Goal: Complete application form: Complete application form

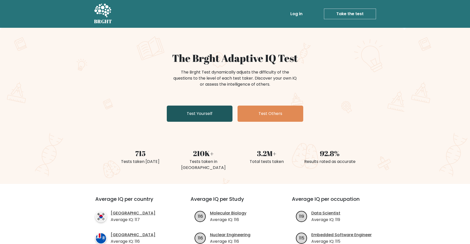
click at [220, 112] on link "Test Yourself" at bounding box center [200, 114] width 66 height 16
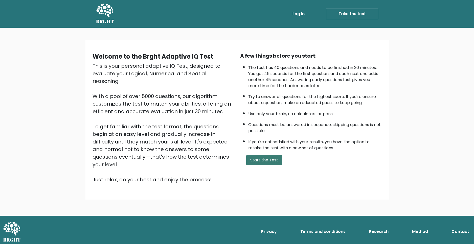
click at [255, 160] on button "Start the Test" at bounding box center [264, 160] width 36 height 10
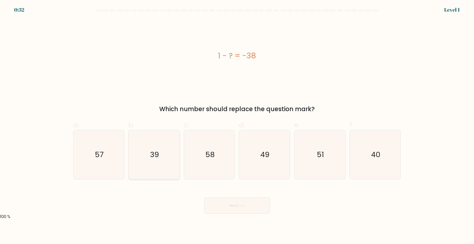
click at [145, 161] on icon "39" at bounding box center [154, 154] width 49 height 49
click at [237, 125] on input "b. 39" at bounding box center [237, 123] width 0 height 3
radio input "true"
click at [231, 207] on button "Next" at bounding box center [237, 206] width 66 height 16
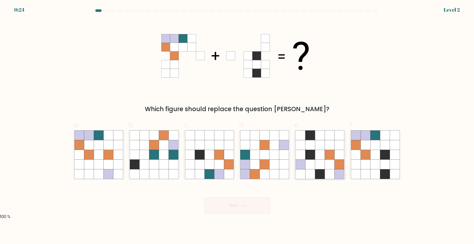
click at [318, 155] on icon at bounding box center [320, 155] width 10 height 10
click at [237, 125] on input "e." at bounding box center [237, 123] width 0 height 3
radio input "true"
click at [245, 205] on icon at bounding box center [241, 206] width 7 height 3
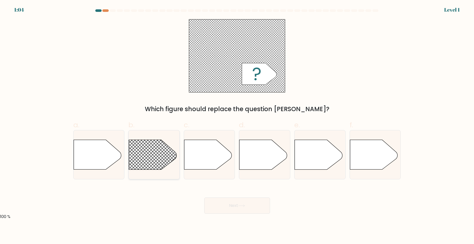
click at [162, 161] on rect at bounding box center [122, 130] width 132 height 100
click at [237, 125] on input "b." at bounding box center [237, 123] width 0 height 3
radio input "true"
click at [220, 206] on button "Next" at bounding box center [237, 206] width 66 height 16
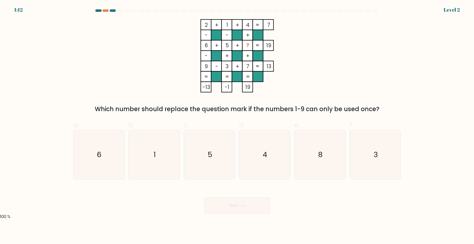
click at [251, 46] on rect at bounding box center [247, 45] width 10 height 10
click at [303, 157] on icon "8" at bounding box center [320, 154] width 49 height 49
click at [237, 125] on input "e. 8" at bounding box center [237, 123] width 0 height 3
radio input "true"
click at [280, 154] on icon "4" at bounding box center [264, 154] width 49 height 49
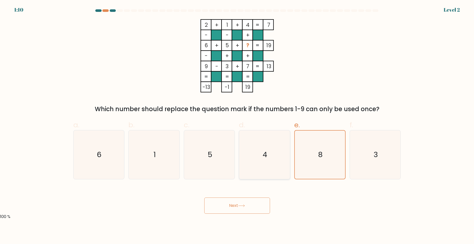
click at [237, 125] on input "d. 4" at bounding box center [237, 123] width 0 height 3
radio input "true"
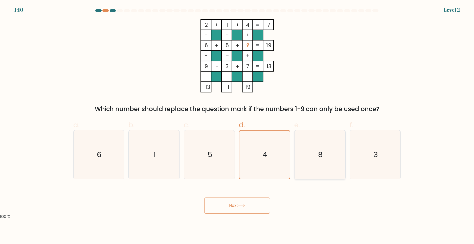
click at [305, 150] on icon "8" at bounding box center [320, 154] width 49 height 49
click at [237, 125] on input "e. 8" at bounding box center [237, 123] width 0 height 3
radio input "true"
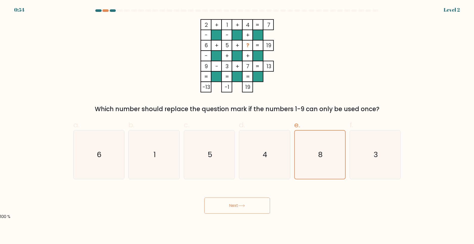
click at [255, 206] on button "Next" at bounding box center [237, 206] width 66 height 16
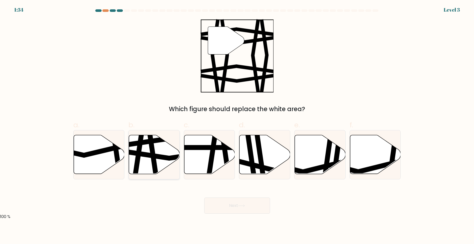
drag, startPoint x: 154, startPoint y: 160, endPoint x: 170, endPoint y: 151, distance: 18.6
click at [170, 151] on icon at bounding box center [154, 155] width 51 height 40
click at [237, 125] on input "b." at bounding box center [237, 123] width 0 height 3
radio input "true"
click at [246, 208] on button "Next" at bounding box center [237, 206] width 66 height 16
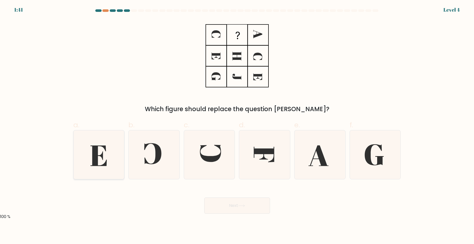
click at [113, 163] on icon at bounding box center [98, 154] width 49 height 49
click at [237, 125] on input "a." at bounding box center [237, 123] width 0 height 3
radio input "true"
click at [220, 208] on button "Next" at bounding box center [237, 206] width 66 height 16
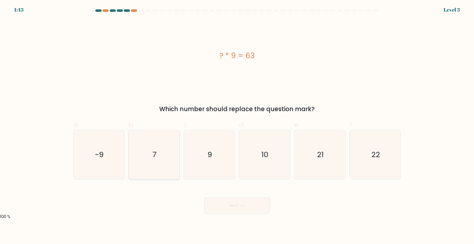
click at [177, 152] on icon "7" at bounding box center [154, 154] width 49 height 49
click at [237, 125] on input "b. 7" at bounding box center [237, 123] width 0 height 3
radio input "true"
click at [221, 203] on button "Next" at bounding box center [237, 206] width 66 height 16
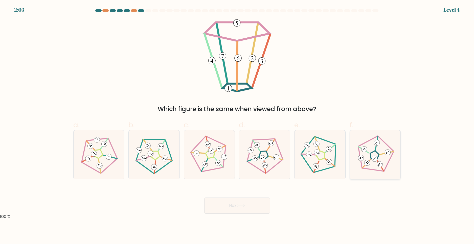
click at [372, 155] on icon at bounding box center [375, 154] width 39 height 39
click at [237, 125] on input "f." at bounding box center [237, 123] width 0 height 3
radio input "true"
click at [253, 200] on button "Next" at bounding box center [237, 206] width 66 height 16
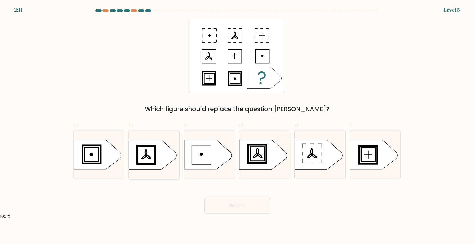
click at [147, 157] on ellipse at bounding box center [148, 156] width 6 height 5
click at [237, 125] on input "b." at bounding box center [237, 123] width 0 height 3
radio input "true"
click at [234, 210] on button "Next" at bounding box center [237, 206] width 66 height 16
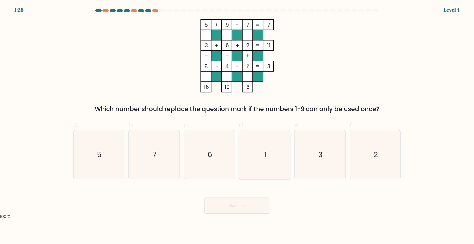
click at [267, 163] on icon "1" at bounding box center [264, 154] width 49 height 49
click at [237, 125] on input "d. 1" at bounding box center [237, 123] width 0 height 3
radio input "true"
click at [233, 211] on button "Next" at bounding box center [237, 206] width 66 height 16
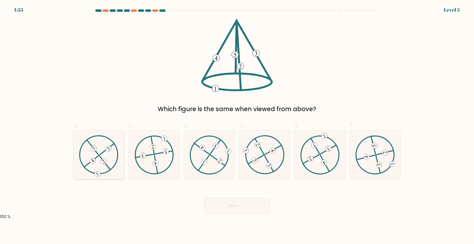
click at [97, 160] on icon at bounding box center [98, 154] width 39 height 39
click at [237, 125] on input "a." at bounding box center [237, 123] width 0 height 3
radio input "true"
click at [246, 209] on button "Next" at bounding box center [237, 206] width 66 height 16
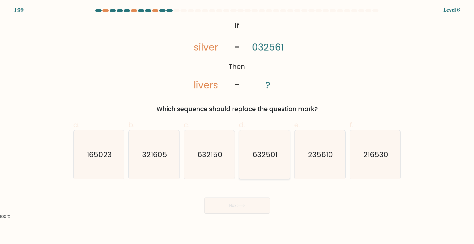
click at [248, 156] on icon "632501" at bounding box center [264, 154] width 49 height 49
click at [237, 125] on input "d. 632501" at bounding box center [237, 123] width 0 height 3
radio input "true"
click at [232, 201] on button "Next" at bounding box center [237, 206] width 66 height 16
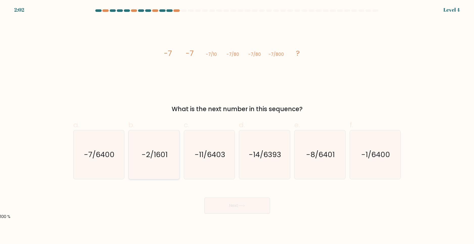
click at [155, 155] on text "-2/1601" at bounding box center [155, 155] width 26 height 10
click at [237, 125] on input "b. -2/1601" at bounding box center [237, 123] width 0 height 3
radio input "true"
click at [108, 165] on icon "-7/6400" at bounding box center [98, 154] width 49 height 49
click at [237, 125] on input "a. -7/6400" at bounding box center [237, 123] width 0 height 3
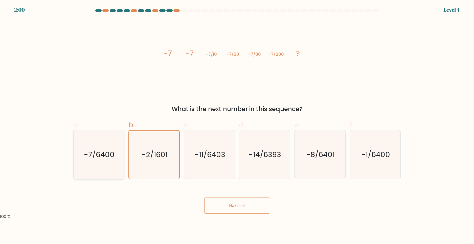
radio input "true"
click at [174, 158] on icon "-2/1601" at bounding box center [154, 154] width 49 height 49
click at [237, 125] on input "b. -2/1601" at bounding box center [237, 123] width 0 height 3
radio input "true"
click at [110, 156] on text "-7/6400" at bounding box center [99, 155] width 31 height 10
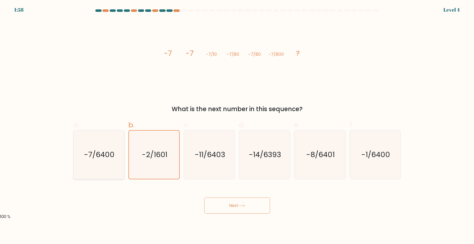
click at [237, 125] on input "a. -7/6400" at bounding box center [237, 123] width 0 height 3
radio input "true"
click at [222, 203] on button "Next" at bounding box center [237, 206] width 66 height 16
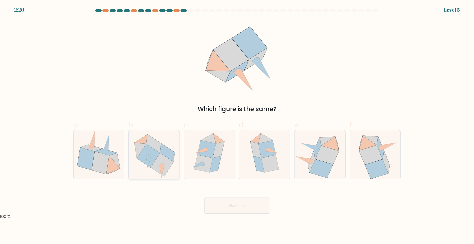
click at [167, 162] on icon at bounding box center [162, 164] width 23 height 23
click at [237, 125] on input "b." at bounding box center [237, 123] width 0 height 3
radio input "true"
click at [239, 204] on button "Next" at bounding box center [237, 206] width 66 height 16
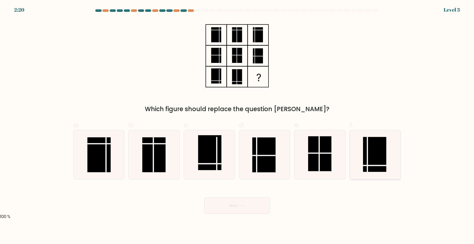
click at [378, 161] on rect at bounding box center [374, 154] width 23 height 35
click at [237, 125] on input "f." at bounding box center [237, 123] width 0 height 3
radio input "true"
click at [239, 204] on button "Next" at bounding box center [237, 206] width 66 height 16
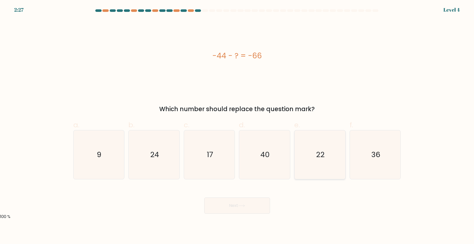
click at [326, 144] on icon "22" at bounding box center [320, 154] width 49 height 49
click at [237, 125] on input "e. 22" at bounding box center [237, 123] width 0 height 3
radio input "true"
click at [234, 206] on button "Next" at bounding box center [237, 206] width 66 height 16
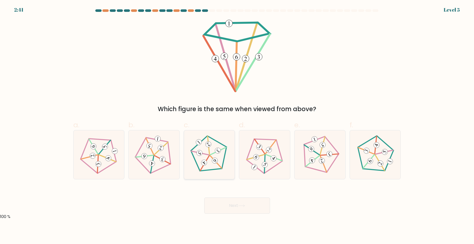
click at [206, 156] on icon at bounding box center [209, 154] width 39 height 39
click at [237, 125] on input "c." at bounding box center [237, 123] width 0 height 3
radio input "true"
click at [243, 205] on icon at bounding box center [241, 206] width 7 height 3
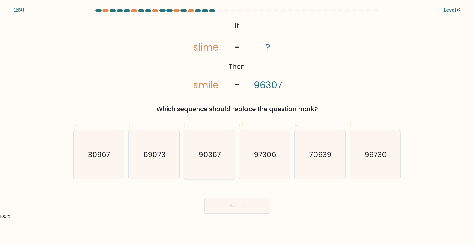
click at [198, 148] on icon "90367" at bounding box center [209, 154] width 49 height 49
click at [237, 125] on input "c. 90367" at bounding box center [237, 123] width 0 height 3
radio input "true"
click at [220, 208] on button "Next" at bounding box center [237, 206] width 66 height 16
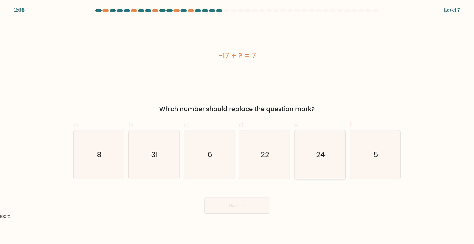
click at [322, 158] on text "24" at bounding box center [320, 155] width 9 height 10
click at [237, 125] on input "e. 24" at bounding box center [237, 123] width 0 height 3
radio input "true"
click at [240, 206] on icon at bounding box center [241, 206] width 7 height 3
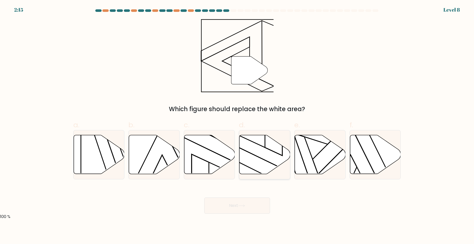
click at [257, 169] on icon at bounding box center [264, 154] width 51 height 39
click at [237, 125] on input "d." at bounding box center [237, 123] width 0 height 3
radio input "true"
click at [241, 204] on button "Next" at bounding box center [237, 206] width 66 height 16
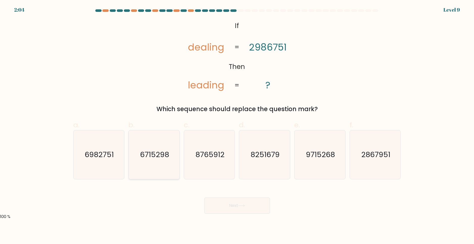
click at [150, 162] on icon "6715298" at bounding box center [154, 154] width 49 height 49
click at [237, 125] on input "b. 6715298" at bounding box center [237, 123] width 0 height 3
radio input "true"
click at [230, 209] on button "Next" at bounding box center [237, 206] width 66 height 16
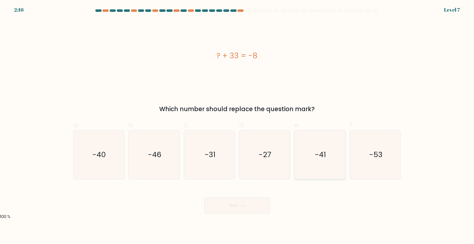
click at [322, 154] on text "-41" at bounding box center [320, 155] width 11 height 10
click at [237, 125] on input "e. -41" at bounding box center [237, 123] width 0 height 3
radio input "true"
click at [239, 203] on button "Next" at bounding box center [237, 206] width 66 height 16
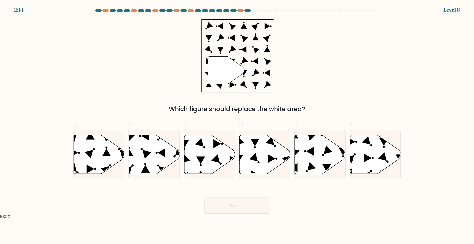
click at [239, 205] on icon at bounding box center [241, 206] width 7 height 3
click at [173, 83] on div "" Which figure should replace the white area?" at bounding box center [237, 66] width 334 height 95
click at [357, 160] on icon at bounding box center [375, 154] width 51 height 39
click at [237, 125] on input "f." at bounding box center [237, 123] width 0 height 3
radio input "true"
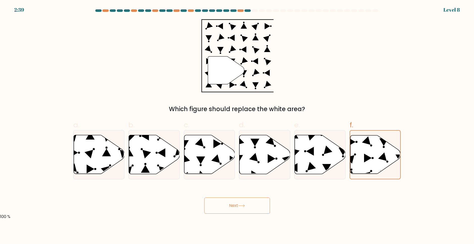
click at [257, 201] on button "Next" at bounding box center [237, 206] width 66 height 16
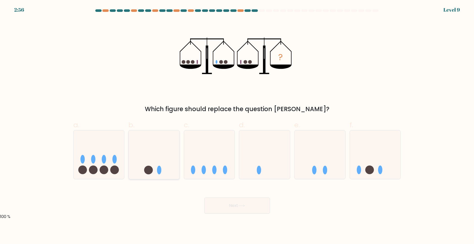
click at [141, 170] on icon at bounding box center [154, 155] width 51 height 42
click at [237, 125] on input "b." at bounding box center [237, 123] width 0 height 3
radio input "true"
click at [248, 211] on button "Next" at bounding box center [237, 206] width 66 height 16
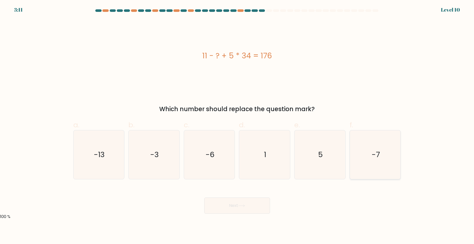
click at [372, 153] on icon "-7" at bounding box center [375, 154] width 49 height 49
click at [237, 125] on input "f. -7" at bounding box center [237, 123] width 0 height 3
radio input "true"
click at [230, 207] on button "Next" at bounding box center [237, 206] width 66 height 16
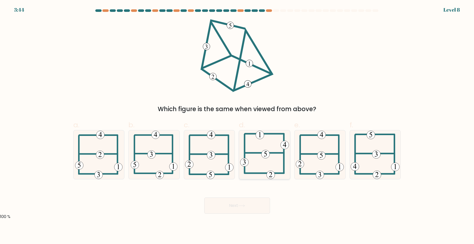
click at [283, 167] on icon at bounding box center [264, 154] width 49 height 49
click at [237, 125] on input "d." at bounding box center [237, 123] width 0 height 3
radio input "true"
click at [241, 208] on button "Next" at bounding box center [237, 206] width 66 height 16
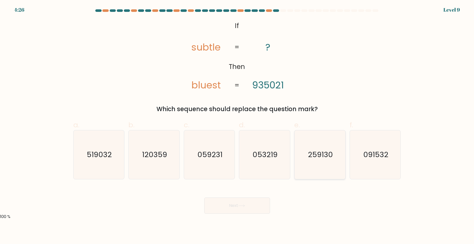
click at [309, 150] on text "259130" at bounding box center [320, 155] width 25 height 10
click at [237, 125] on input "e. 259130" at bounding box center [237, 123] width 0 height 3
radio input "true"
click at [266, 204] on button "Next" at bounding box center [237, 206] width 66 height 16
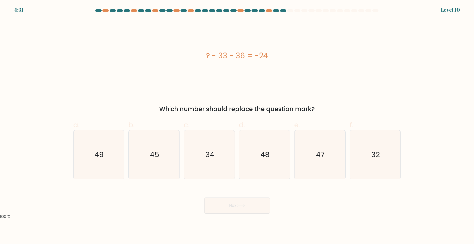
click at [250, 61] on div "? - 33 - 36 = -24" at bounding box center [237, 55] width 328 height 11
click at [226, 59] on div "? - 33 - 36 = -24" at bounding box center [237, 55] width 328 height 11
click at [238, 56] on div "? - 33 - 36 = -24" at bounding box center [237, 55] width 328 height 11
click at [144, 146] on icon "45" at bounding box center [154, 154] width 49 height 49
click at [237, 125] on input "b. 45" at bounding box center [237, 123] width 0 height 3
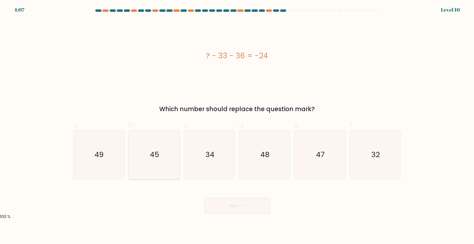
radio input "true"
click at [226, 202] on button "Next" at bounding box center [237, 206] width 66 height 16
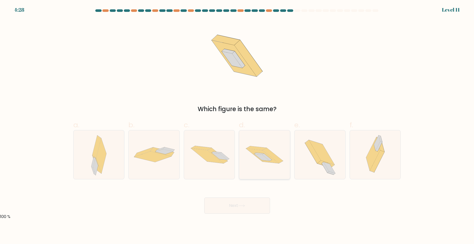
click at [260, 171] on icon at bounding box center [264, 155] width 51 height 34
click at [237, 125] on input "d." at bounding box center [237, 123] width 0 height 3
radio input "true"
click at [240, 201] on button "Next" at bounding box center [237, 206] width 66 height 16
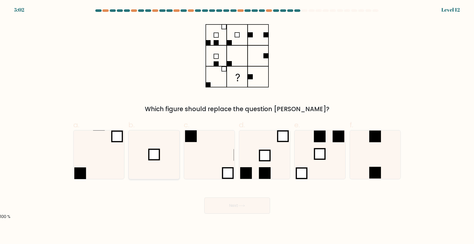
click at [159, 154] on rect at bounding box center [154, 154] width 11 height 11
click at [237, 125] on input "b." at bounding box center [237, 123] width 0 height 3
radio input "true"
click at [229, 206] on button "Next" at bounding box center [237, 206] width 66 height 16
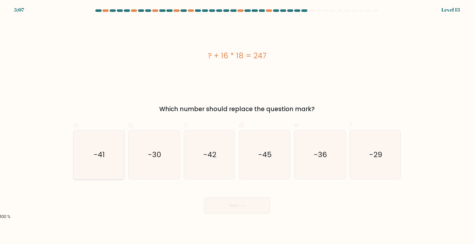
click at [102, 151] on text "-41" at bounding box center [99, 155] width 11 height 10
click at [237, 125] on input "a. -41" at bounding box center [237, 123] width 0 height 3
radio input "true"
click at [214, 207] on button "Next" at bounding box center [237, 206] width 66 height 16
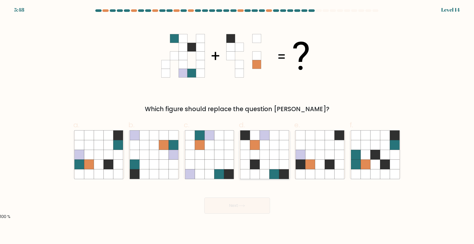
click at [253, 146] on icon at bounding box center [255, 145] width 10 height 10
click at [237, 125] on input "d." at bounding box center [237, 123] width 0 height 3
radio input "true"
click at [250, 205] on button "Next" at bounding box center [237, 206] width 66 height 16
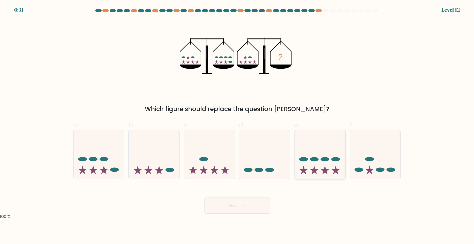
click at [316, 158] on ellipse at bounding box center [314, 159] width 9 height 4
click at [237, 125] on input "e." at bounding box center [237, 123] width 0 height 3
radio input "true"
click at [242, 210] on button "Next" at bounding box center [237, 206] width 66 height 16
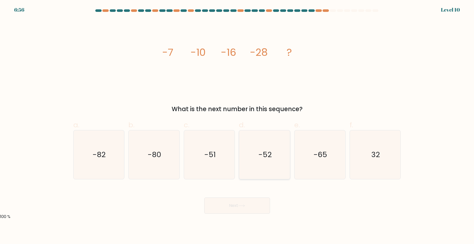
click at [256, 144] on icon "-52" at bounding box center [264, 154] width 49 height 49
click at [237, 125] on input "d. -52" at bounding box center [237, 123] width 0 height 3
radio input "true"
click at [236, 200] on button "Next" at bounding box center [237, 206] width 66 height 16
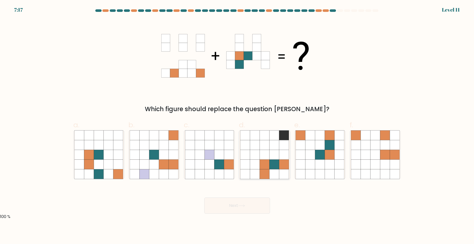
click at [279, 149] on icon at bounding box center [275, 145] width 10 height 10
click at [237, 125] on input "d." at bounding box center [237, 123] width 0 height 3
radio input "true"
click at [303, 149] on icon at bounding box center [301, 145] width 10 height 10
click at [237, 125] on input "e." at bounding box center [237, 123] width 0 height 3
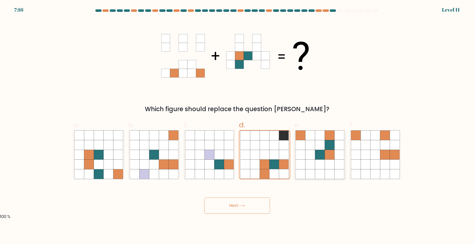
radio input "true"
click at [227, 207] on button "Next" at bounding box center [237, 206] width 66 height 16
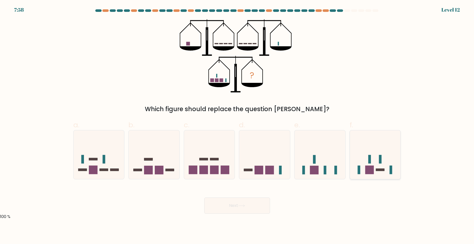
click at [386, 169] on icon at bounding box center [375, 155] width 51 height 42
click at [237, 125] on input "f." at bounding box center [237, 123] width 0 height 3
radio input "true"
drag, startPoint x: 255, startPoint y: 199, endPoint x: 252, endPoint y: 204, distance: 5.6
click at [254, 200] on button "Next" at bounding box center [237, 206] width 66 height 16
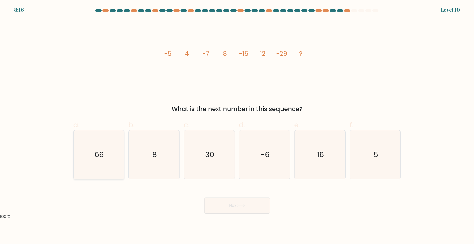
click at [109, 156] on icon "66" at bounding box center [98, 154] width 49 height 49
click at [237, 125] on input "a. 66" at bounding box center [237, 123] width 0 height 3
radio input "true"
click at [227, 202] on button "Next" at bounding box center [237, 206] width 66 height 16
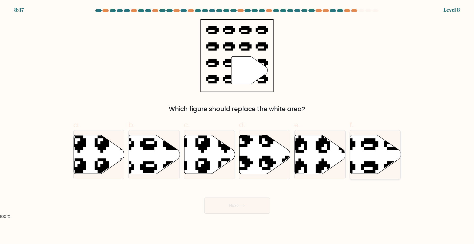
click at [375, 159] on icon at bounding box center [375, 154] width 51 height 39
click at [237, 125] on input "f." at bounding box center [237, 123] width 0 height 3
radio input "true"
click at [252, 207] on button "Next" at bounding box center [237, 206] width 66 height 16
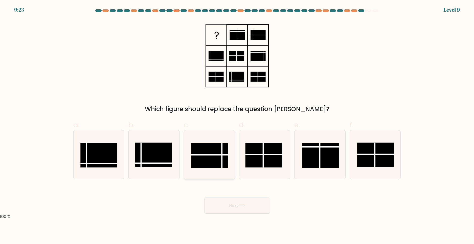
click at [210, 154] on rect at bounding box center [209, 155] width 37 height 25
click at [237, 125] on input "c." at bounding box center [237, 123] width 0 height 3
radio input "true"
click at [244, 207] on icon at bounding box center [241, 206] width 7 height 3
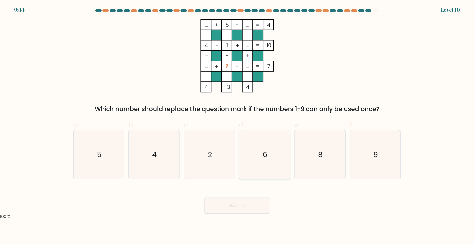
click at [290, 162] on div "6" at bounding box center [264, 154] width 51 height 49
click at [237, 125] on input "d. 6" at bounding box center [237, 123] width 0 height 3
radio input "true"
click at [262, 206] on button "Next" at bounding box center [237, 206] width 66 height 16
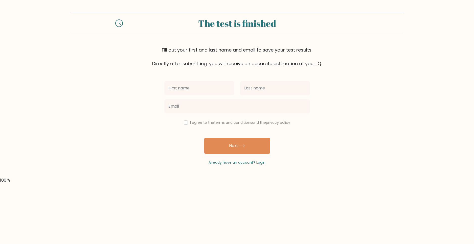
click at [203, 88] on input "text" at bounding box center [199, 88] width 70 height 14
type input "Nj Paula"
type input "Reyes"
click at [163, 128] on div "Nj Paula Reyes njpaula I agree to the terms and conditions and the privacy poli…" at bounding box center [237, 116] width 152 height 98
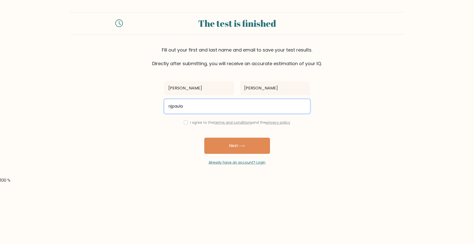
click at [194, 100] on input "njpaula" at bounding box center [237, 106] width 146 height 14
type input "njpaularys@gmail.com"
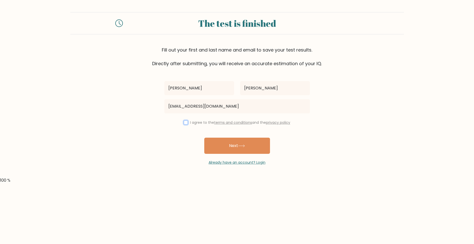
click at [184, 121] on input "checkbox" at bounding box center [186, 123] width 4 height 4
checkbox input "true"
click at [222, 150] on button "Next" at bounding box center [237, 146] width 66 height 16
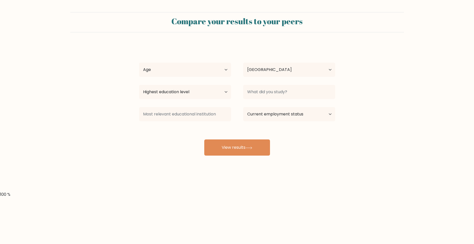
select select "PH"
click at [196, 72] on select "Age Under [DEMOGRAPHIC_DATA] [DEMOGRAPHIC_DATA] [DEMOGRAPHIC_DATA] [DEMOGRAPHIC…" at bounding box center [185, 70] width 92 height 14
select select "18_24"
click at [139, 63] on select "Age Under [DEMOGRAPHIC_DATA] [DEMOGRAPHIC_DATA] [DEMOGRAPHIC_DATA] [DEMOGRAPHIC…" at bounding box center [185, 70] width 92 height 14
click at [210, 96] on select "Highest education level No schooling Primary Lower Secondary Upper Secondary Oc…" at bounding box center [185, 92] width 92 height 14
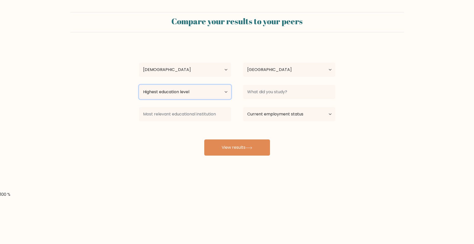
select select "bachelors_degree"
click at [139, 85] on select "Highest education level No schooling Primary Lower Secondary Upper Secondary Oc…" at bounding box center [185, 92] width 92 height 14
click at [273, 96] on input at bounding box center [289, 92] width 92 height 14
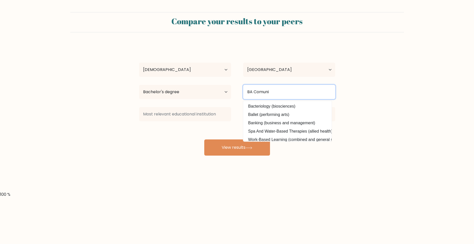
type input "BA"
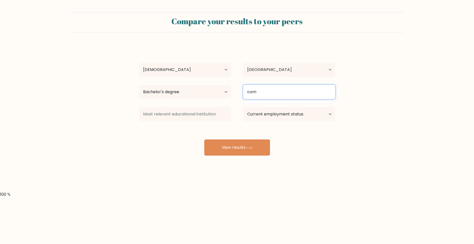
type input "comm"
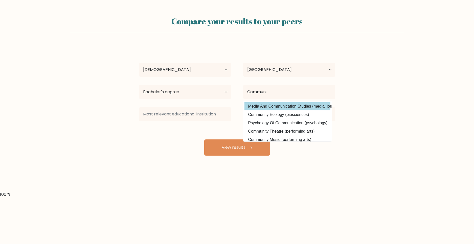
click at [266, 103] on option "Media And Communication Studies (media, journalism and communications)" at bounding box center [288, 106] width 86 height 8
type input "Media And Communication Studies"
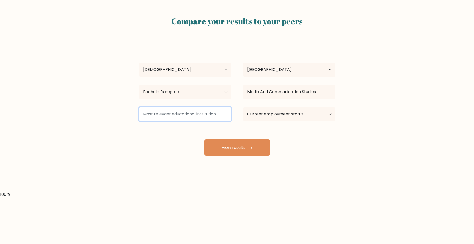
click at [201, 115] on input at bounding box center [185, 114] width 92 height 14
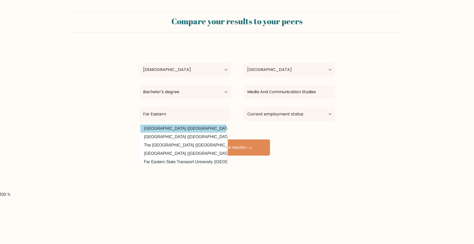
click at [198, 131] on option "[GEOGRAPHIC_DATA] ([GEOGRAPHIC_DATA])" at bounding box center [183, 129] width 86 height 8
type input "[GEOGRAPHIC_DATA]"
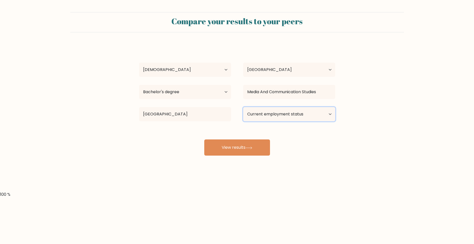
click at [264, 117] on select "Current employment status Employed Student Retired Other / prefer not to answer" at bounding box center [289, 114] width 92 height 14
click at [243, 107] on select "Current employment status Employed Student Retired Other / prefer not to answer" at bounding box center [289, 114] width 92 height 14
click at [284, 117] on select "Current employment status Employed Student Retired Other / prefer not to answer" at bounding box center [289, 114] width 92 height 14
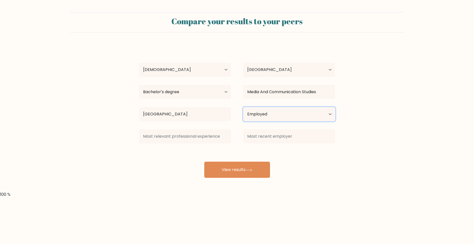
select select "other"
click at [243, 107] on select "Current employment status Employed Student Retired Other / prefer not to answer" at bounding box center [289, 114] width 92 height 14
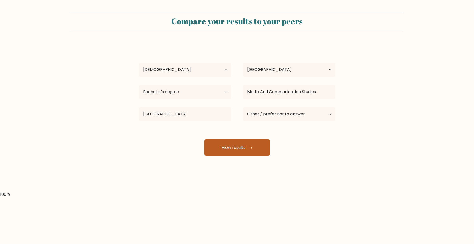
click at [257, 149] on button "View results" at bounding box center [237, 148] width 66 height 16
